Goal: Transaction & Acquisition: Book appointment/travel/reservation

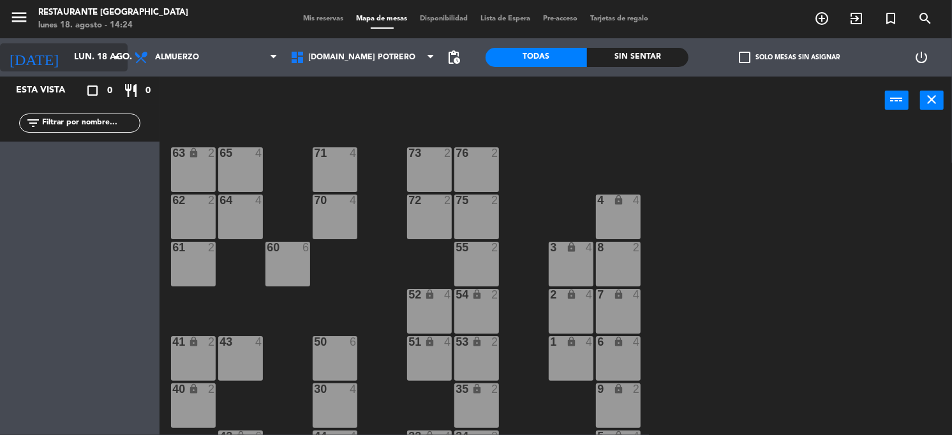
click at [103, 63] on input "lun. 18 ago." at bounding box center [128, 57] width 121 height 23
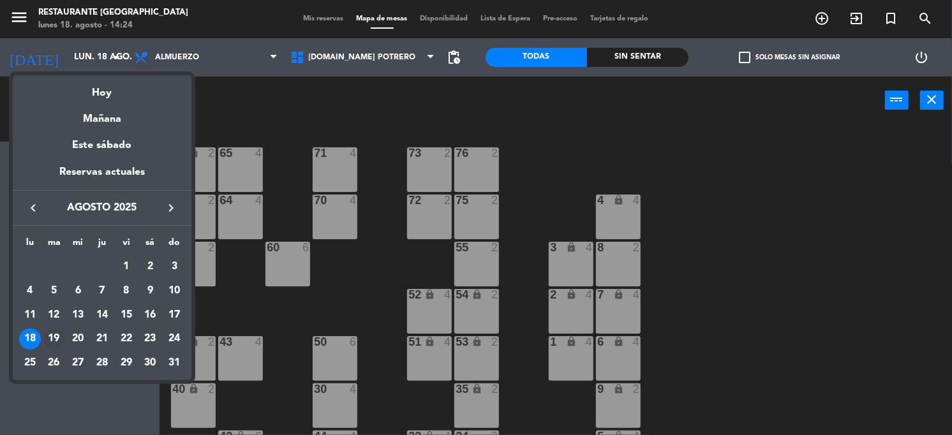
click at [60, 336] on div "19" at bounding box center [54, 340] width 22 height 22
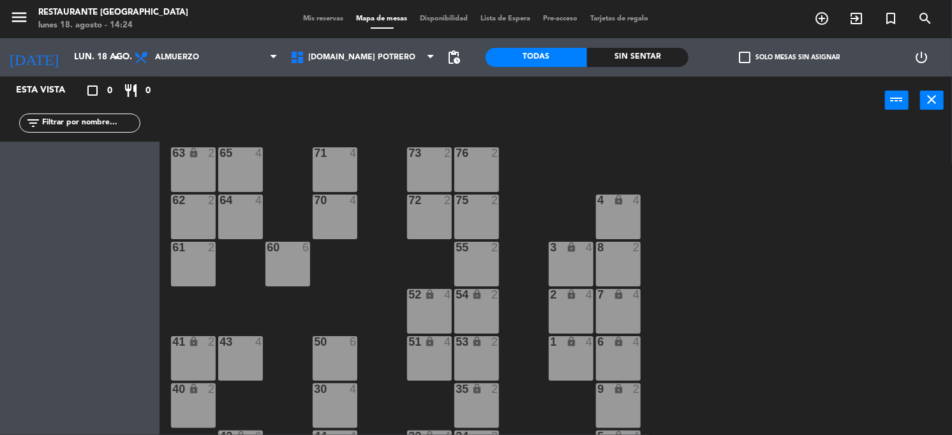
type input "[DATE]"
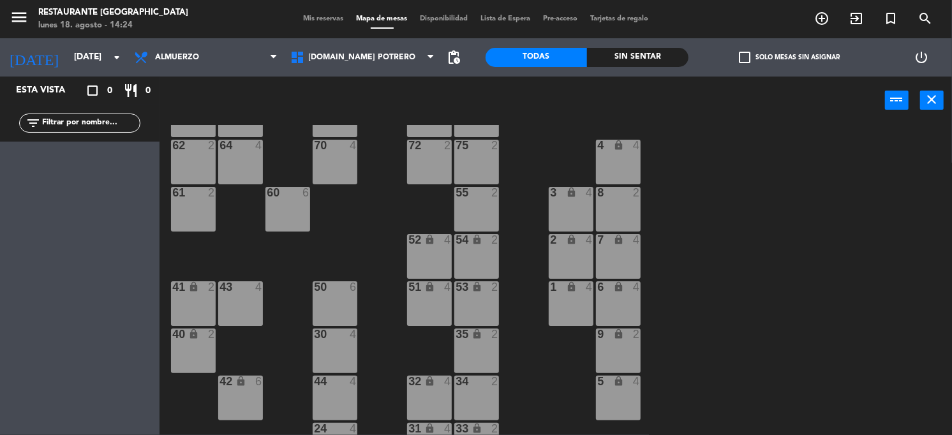
scroll to position [80, 0]
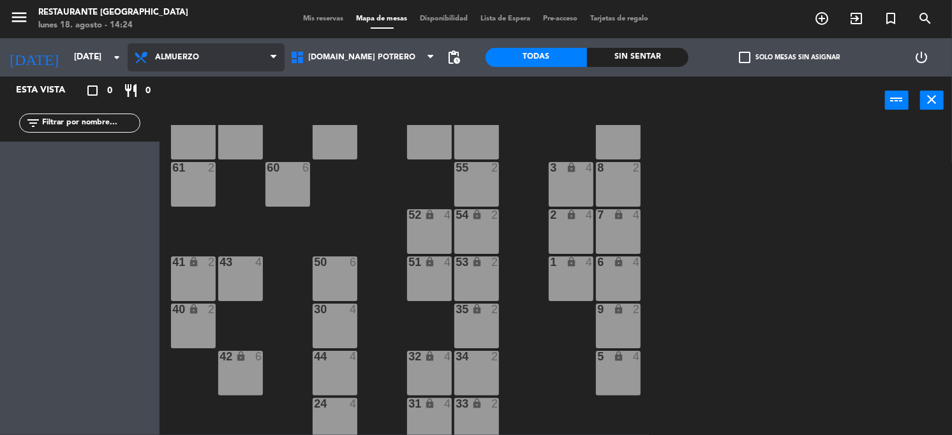
click at [228, 65] on span "Almuerzo" at bounding box center [206, 57] width 157 height 28
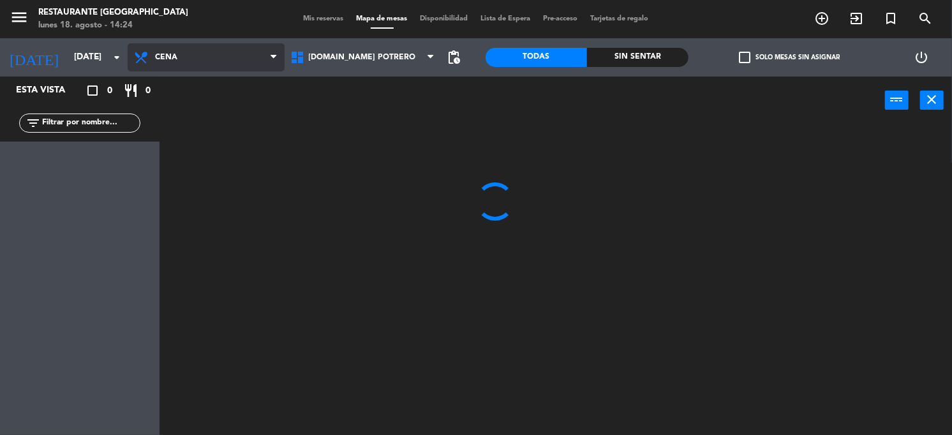
click at [198, 109] on ng-component "menu Restaurante Hotel Potrero [DATE] 18. agosto - 14:24 Mis reservas Mapa de m…" at bounding box center [476, 218] width 952 height 436
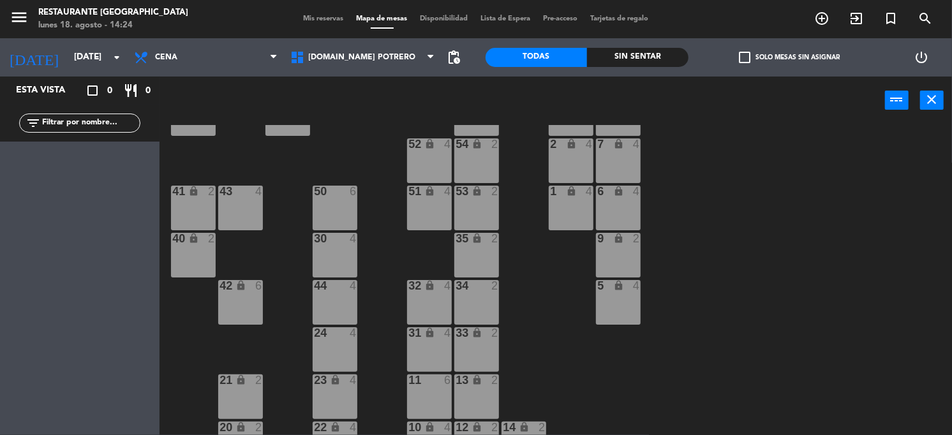
scroll to position [160, 0]
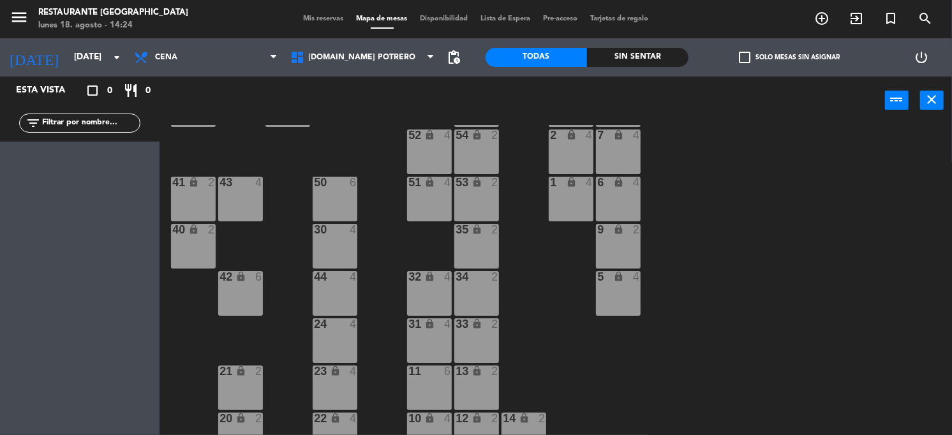
click at [234, 382] on div "21 lock 2" at bounding box center [240, 388] width 45 height 45
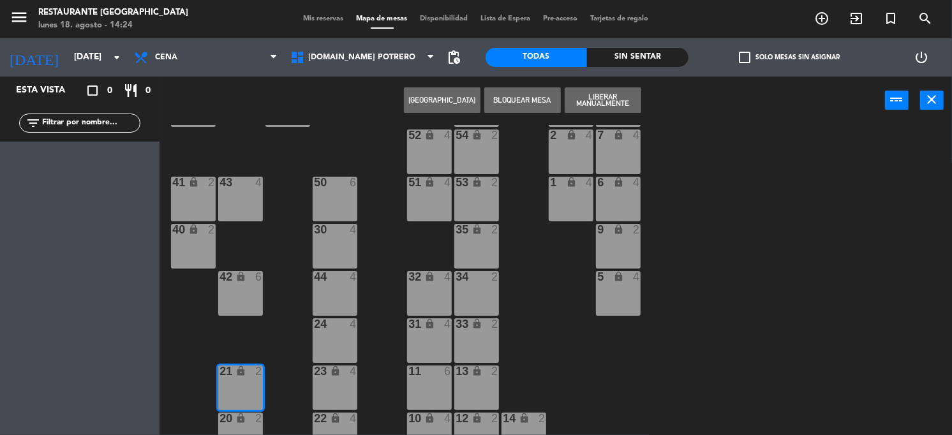
click at [436, 96] on button "[GEOGRAPHIC_DATA]" at bounding box center [442, 100] width 77 height 26
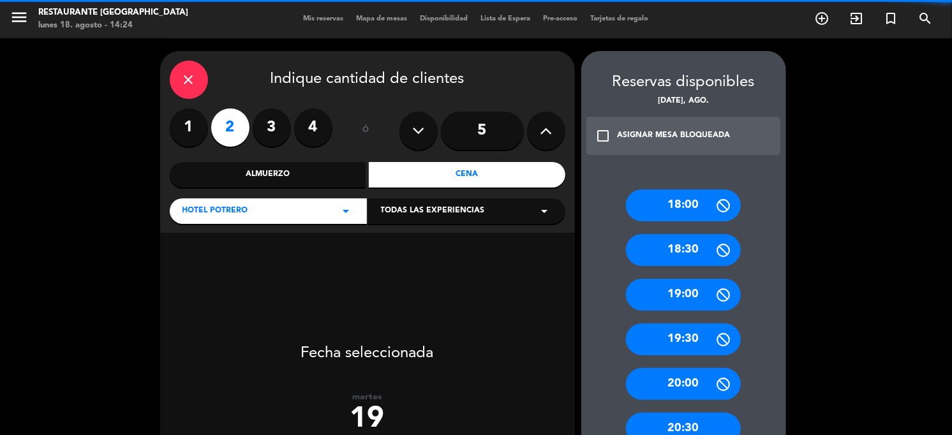
click at [220, 125] on label "2" at bounding box center [230, 127] width 38 height 38
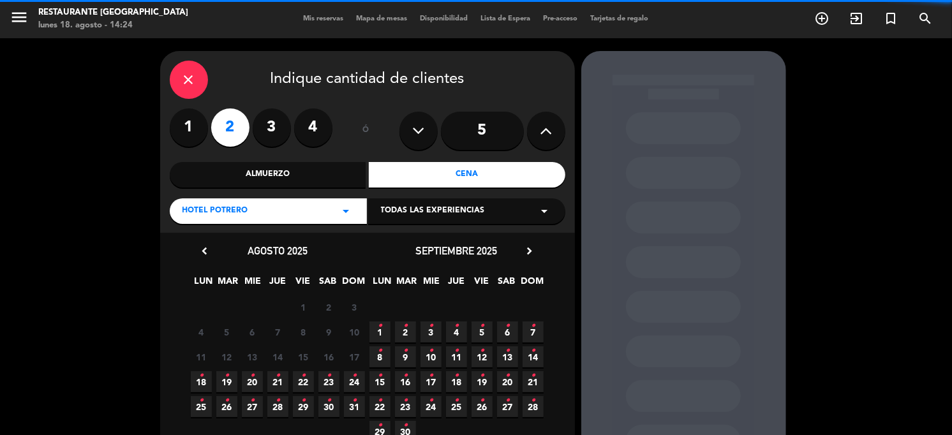
click at [402, 170] on div "Cena" at bounding box center [467, 175] width 197 height 26
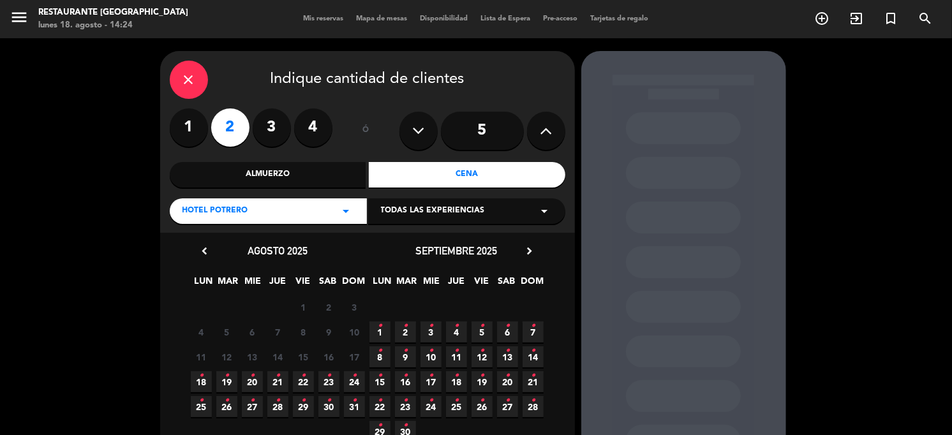
click at [220, 381] on span "19 •" at bounding box center [226, 381] width 21 height 21
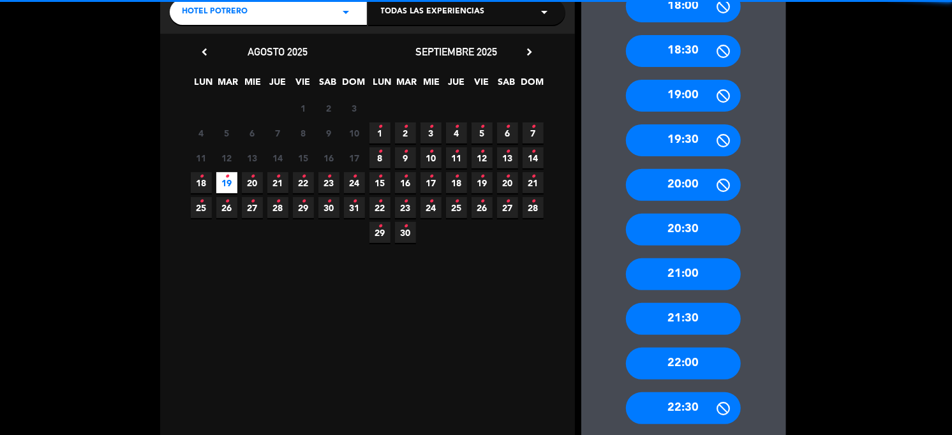
scroll to position [211, 0]
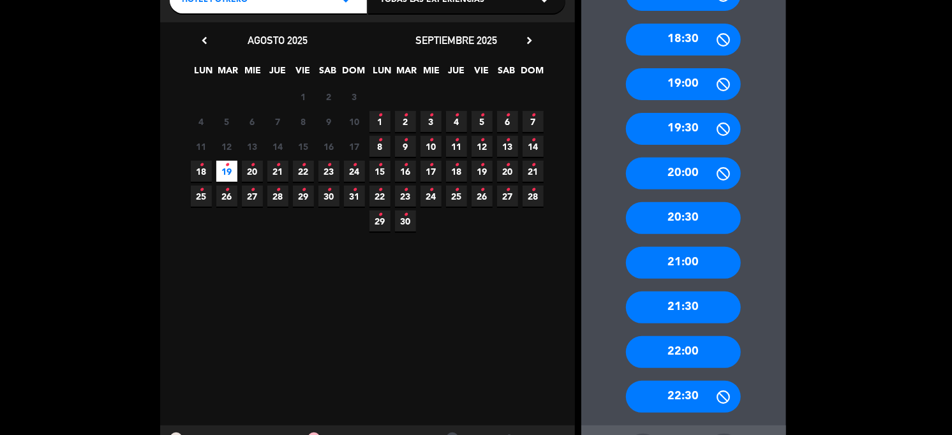
click at [681, 351] on div "22:00" at bounding box center [683, 352] width 115 height 32
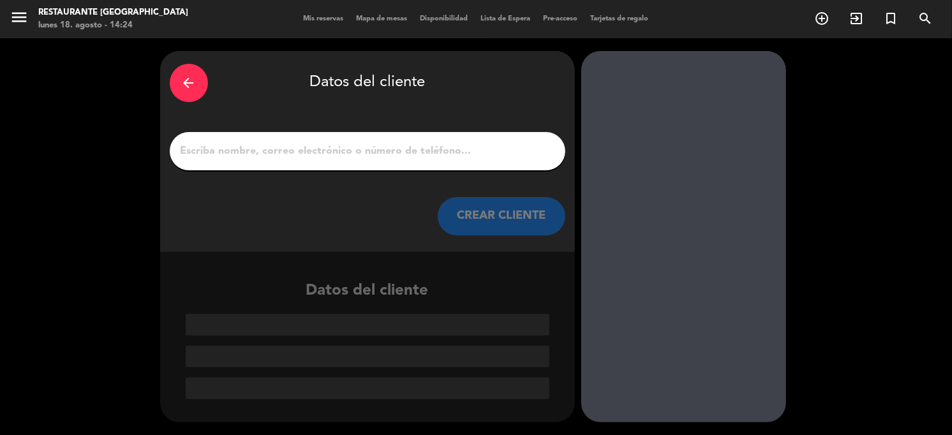
click at [181, 84] on icon "arrow_back" at bounding box center [188, 82] width 15 height 15
